Goal: Task Accomplishment & Management: Use online tool/utility

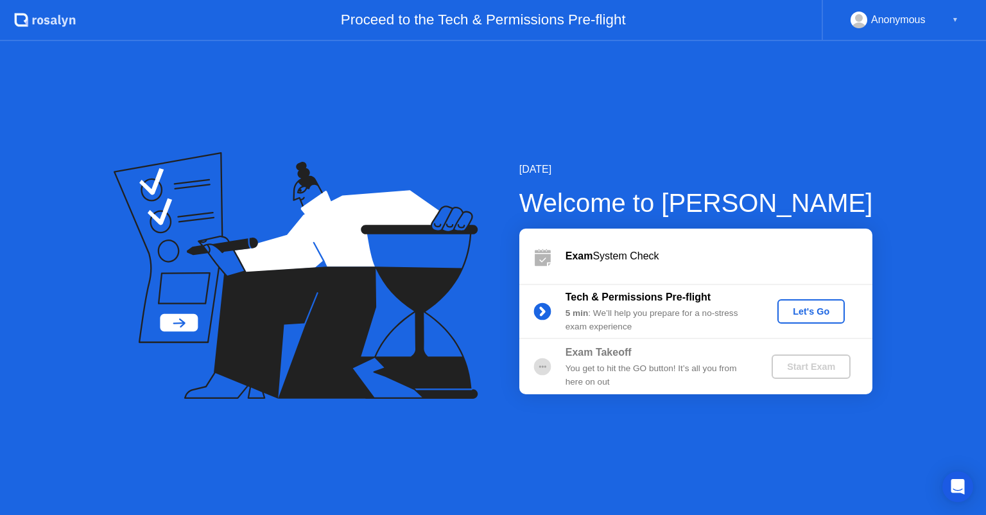
click at [571, 368] on div "You get to hit the GO button! It’s all you from here on out" at bounding box center [657, 375] width 185 height 26
click at [814, 309] on div "Let's Go" at bounding box center [810, 311] width 57 height 10
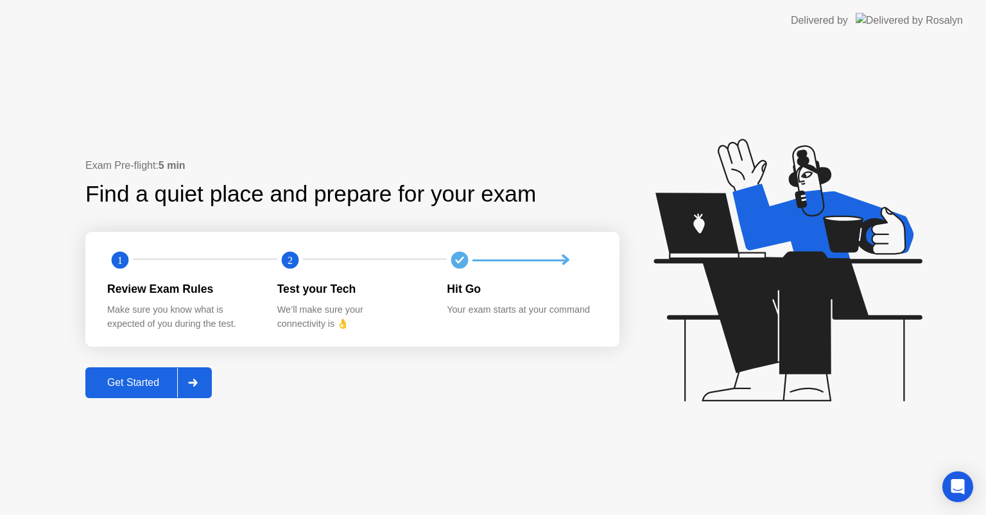
click at [151, 388] on div "Get Started" at bounding box center [133, 383] width 88 height 12
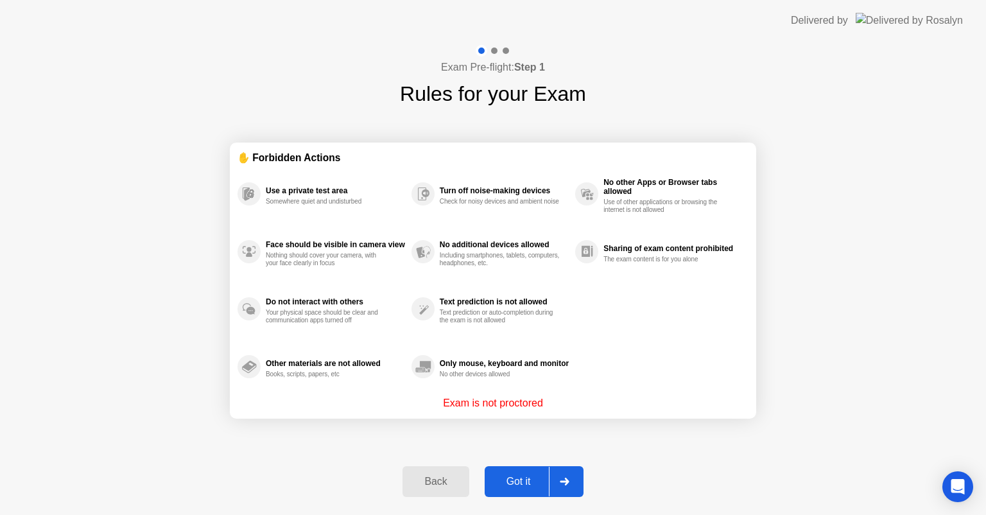
click at [557, 482] on div at bounding box center [564, 482] width 31 height 30
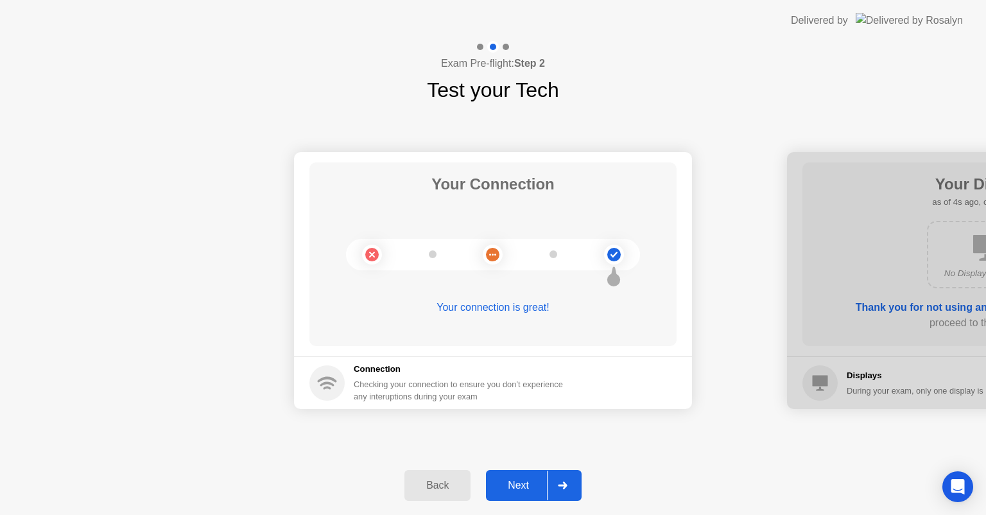
click at [557, 482] on div at bounding box center [562, 485] width 31 height 30
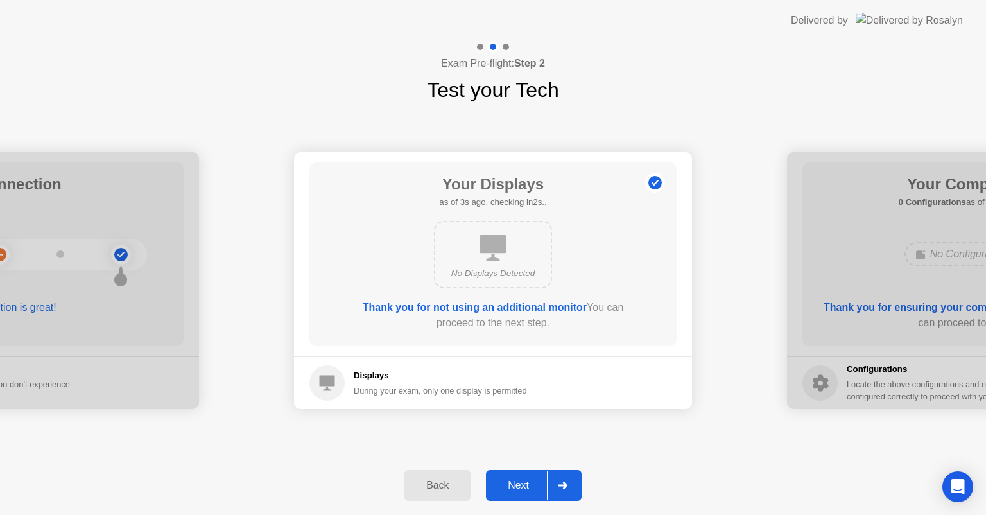
click at [557, 482] on div at bounding box center [562, 485] width 31 height 30
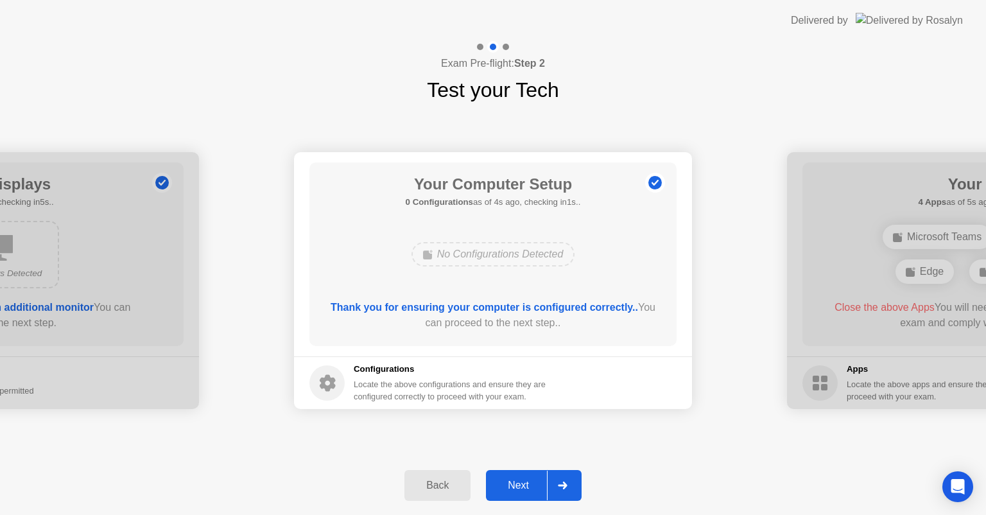
click at [557, 482] on div at bounding box center [562, 485] width 31 height 30
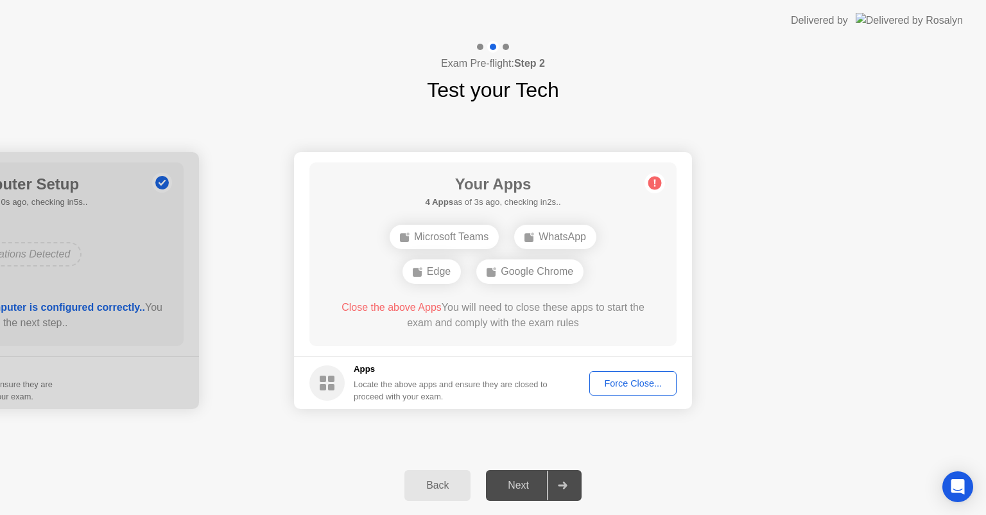
click at [628, 380] on div "Force Close..." at bounding box center [633, 383] width 78 height 10
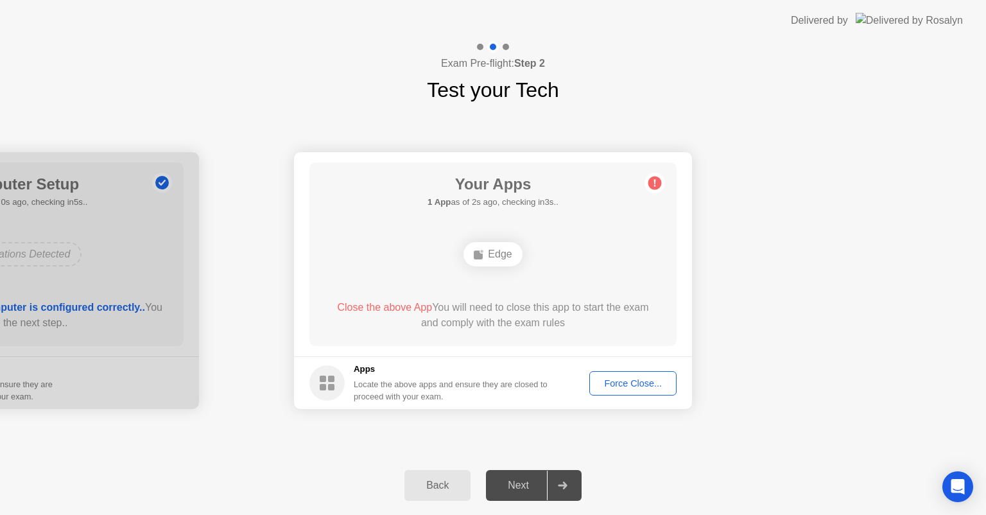
click at [644, 384] on div "Force Close..." at bounding box center [633, 383] width 78 height 10
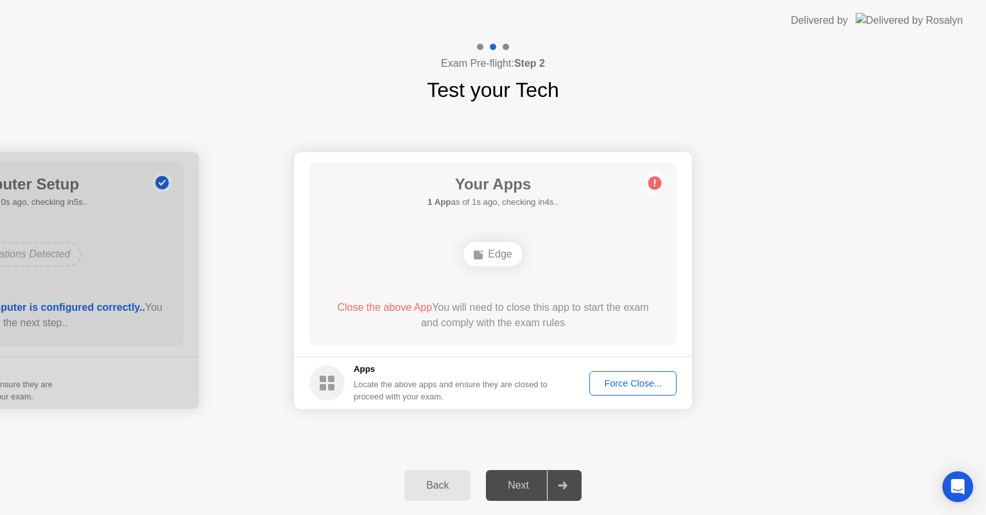
click at [619, 382] on div "Force Close..." at bounding box center [633, 383] width 78 height 10
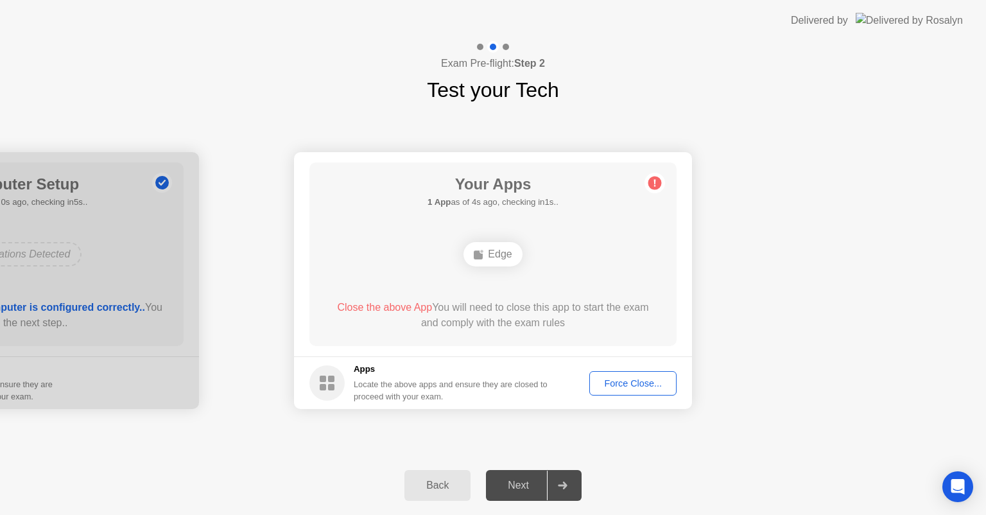
click at [619, 382] on div "Force Close..." at bounding box center [633, 383] width 78 height 10
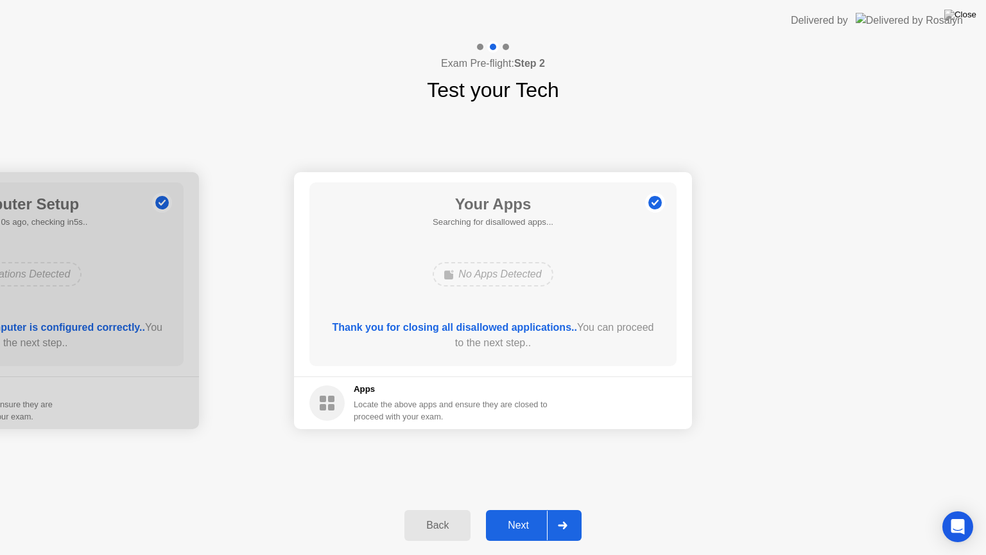
click at [524, 514] on div "Next" at bounding box center [518, 525] width 57 height 12
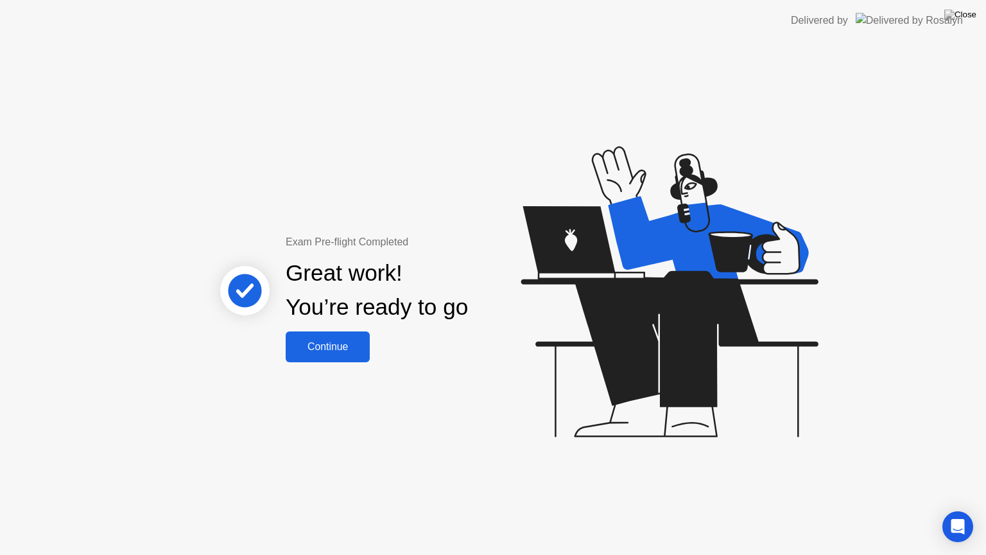
click at [345, 341] on div "Continue" at bounding box center [327, 347] width 76 height 12
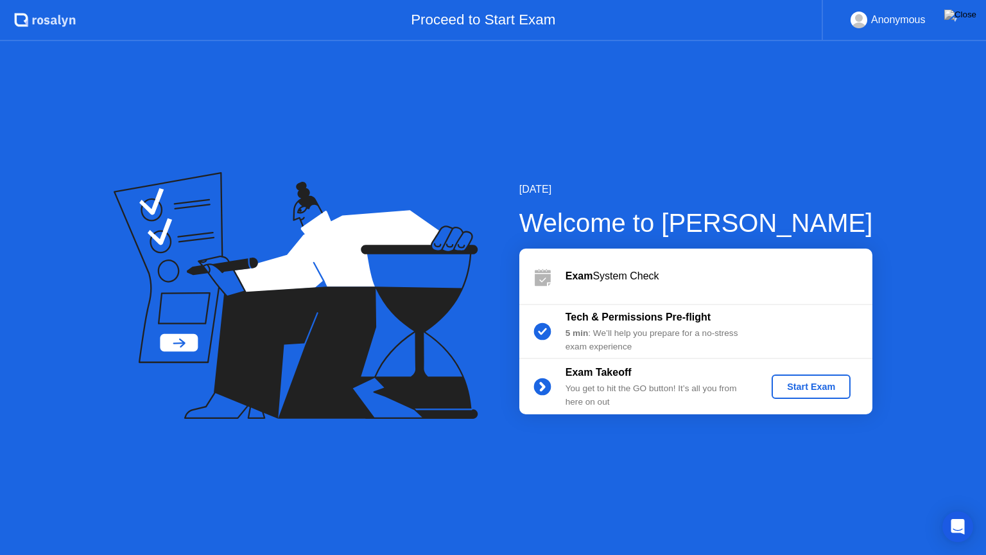
click at [804, 382] on div "Start Exam" at bounding box center [811, 386] width 69 height 10
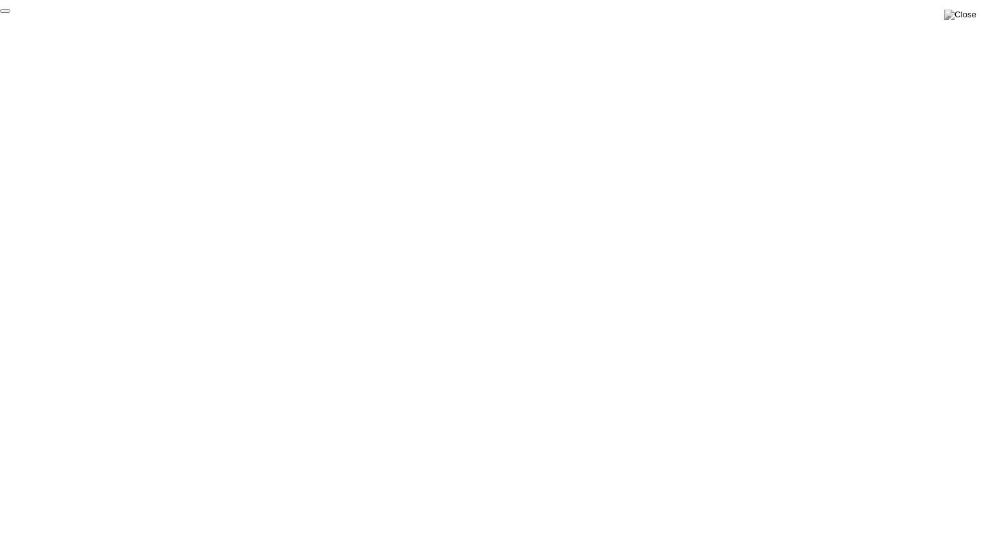
click div "End Proctoring Session"
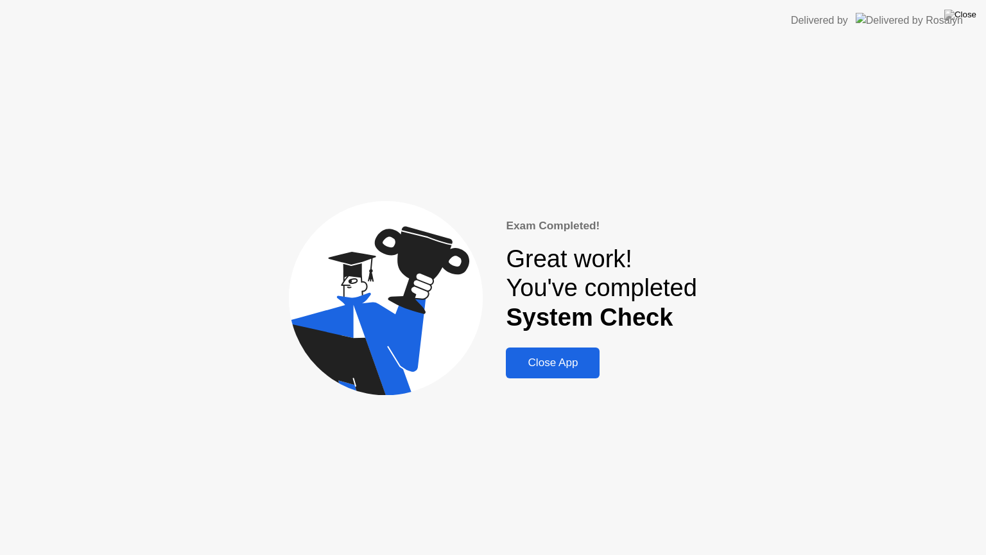
click at [566, 365] on div "Close App" at bounding box center [553, 362] width 86 height 13
